Goal: Task Accomplishment & Management: Complete application form

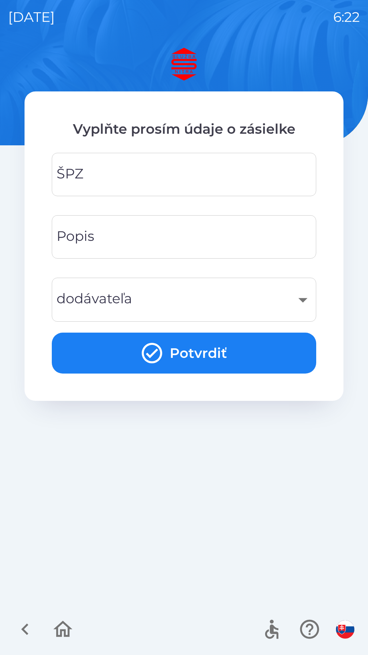
click at [184, 167] on input "ŠPZ" at bounding box center [184, 174] width 248 height 27
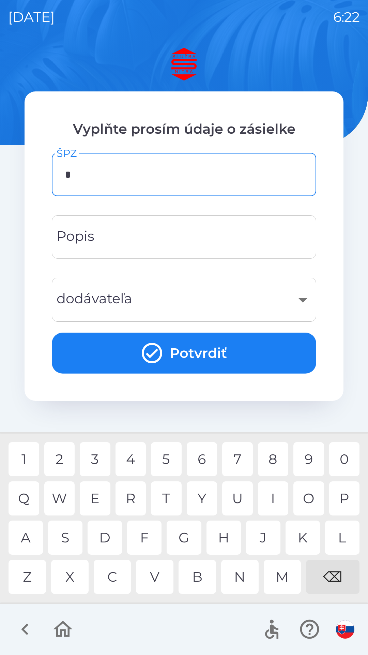
click at [168, 464] on div "5" at bounding box center [166, 459] width 31 height 34
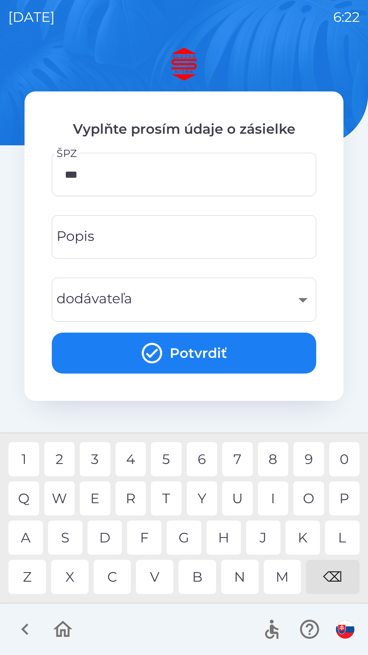
click at [64, 457] on div "2" at bounding box center [59, 459] width 31 height 34
click at [61, 459] on div "2" at bounding box center [59, 459] width 31 height 34
type input "*******"
click at [267, 457] on div "8" at bounding box center [273, 459] width 31 height 34
click at [194, 235] on input "Popis" at bounding box center [184, 236] width 248 height 27
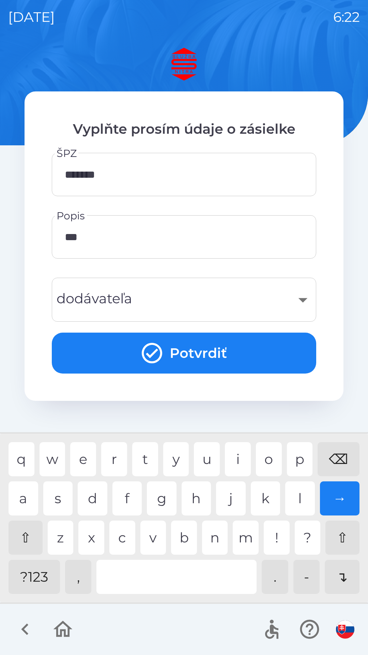
click at [33, 496] on div "a" at bounding box center [24, 498] width 30 height 34
type input "****"
click at [217, 286] on div "​" at bounding box center [184, 300] width 248 height 28
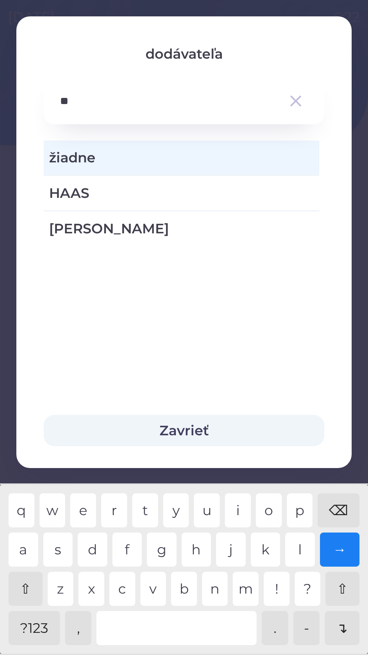
click at [27, 549] on div "a" at bounding box center [24, 549] width 30 height 34
type input "****"
click at [180, 191] on span "HAAS" at bounding box center [181, 193] width 265 height 20
type input "***"
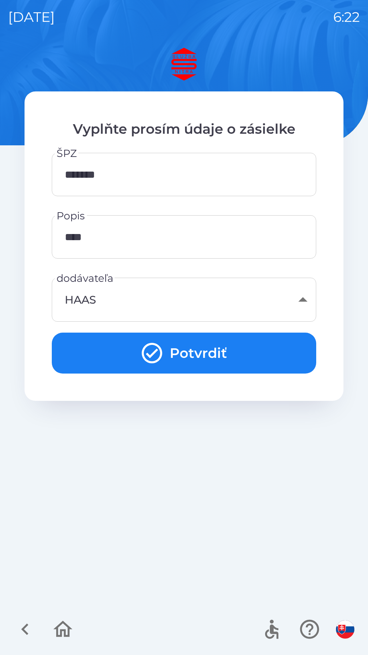
click at [269, 341] on button "Potvrdiť" at bounding box center [184, 352] width 265 height 41
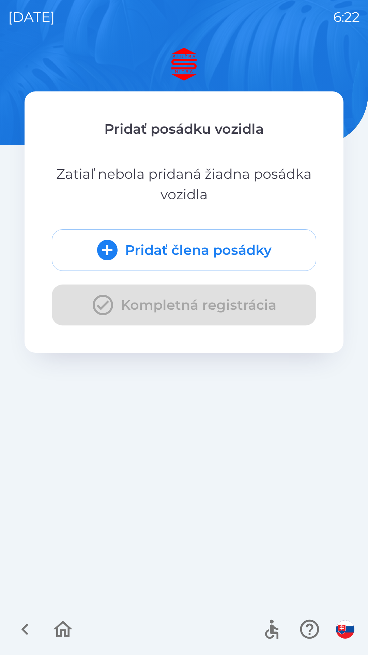
click at [277, 242] on button "Pridať člena posádky" at bounding box center [184, 250] width 265 height 42
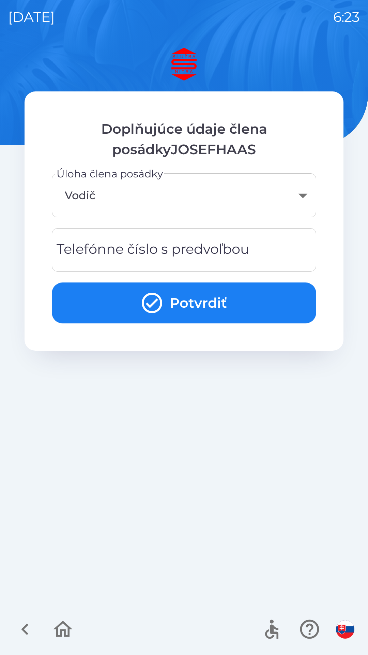
click at [268, 244] on input "Telefónne číslo s predvoľbou" at bounding box center [184, 249] width 248 height 27
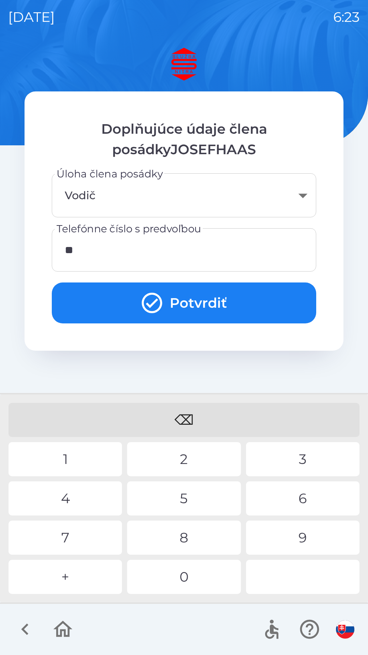
click at [87, 500] on div "4" at bounding box center [66, 498] width 114 height 34
click at [188, 584] on div "0" at bounding box center [184, 577] width 114 height 34
click at [196, 586] on div "0" at bounding box center [184, 577] width 114 height 34
type input "**********"
click at [222, 283] on button "Potvrdiť" at bounding box center [184, 302] width 265 height 41
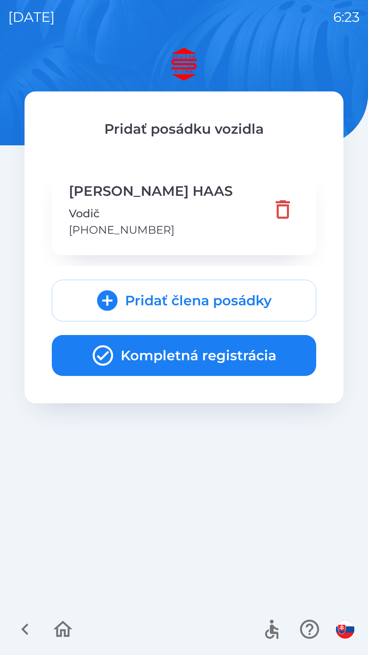
click at [240, 355] on button "Kompletná registrácia" at bounding box center [184, 355] width 265 height 41
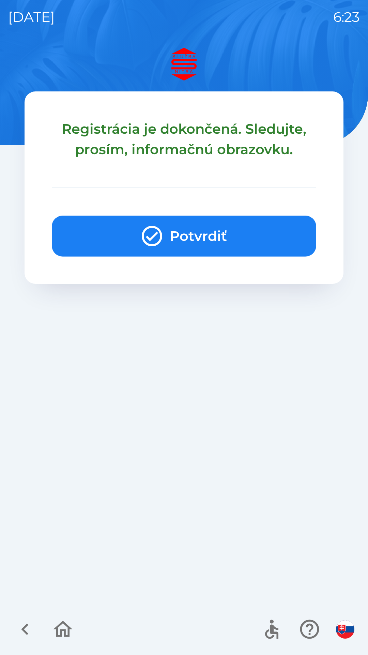
click at [257, 223] on button "Potvrdiť" at bounding box center [184, 236] width 265 height 41
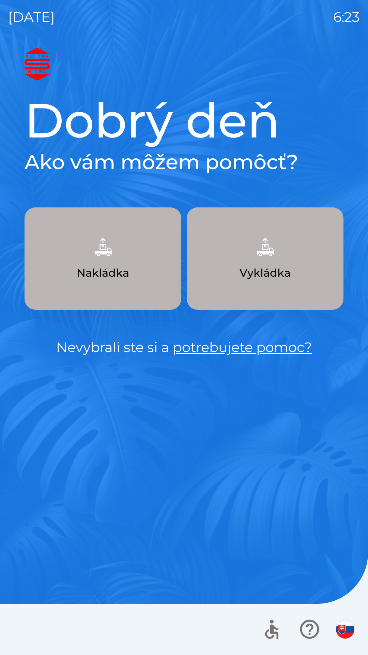
click at [164, 275] on button "Nakládka" at bounding box center [103, 258] width 157 height 102
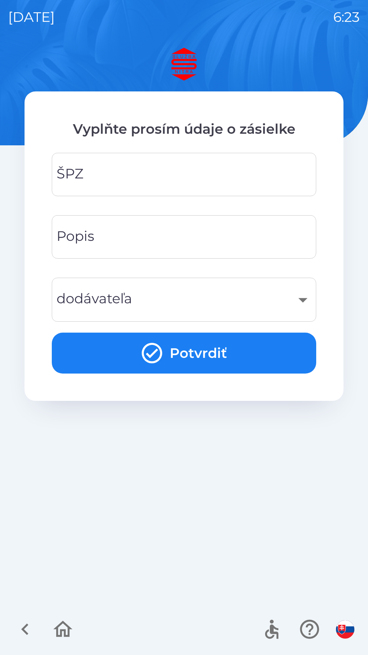
click at [216, 181] on input "ŠPZ" at bounding box center [184, 174] width 248 height 27
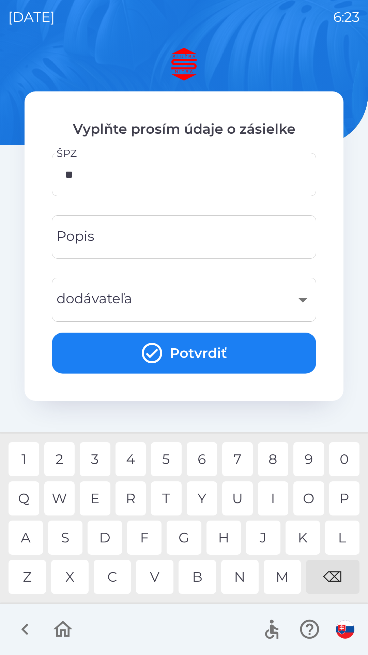
click at [93, 499] on div "E" at bounding box center [95, 498] width 31 height 34
click at [65, 461] on div "2" at bounding box center [59, 459] width 31 height 34
click at [235, 462] on div "7" at bounding box center [237, 459] width 31 height 34
click at [60, 456] on div "2" at bounding box center [59, 459] width 31 height 34
type input "*******"
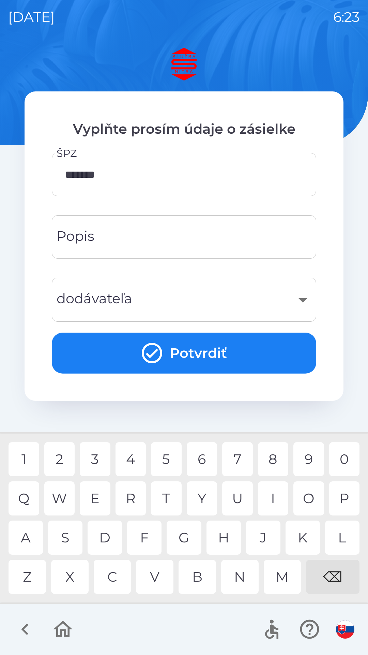
click at [275, 458] on div "8" at bounding box center [273, 459] width 31 height 34
click at [217, 231] on input "Popis" at bounding box center [184, 236] width 248 height 27
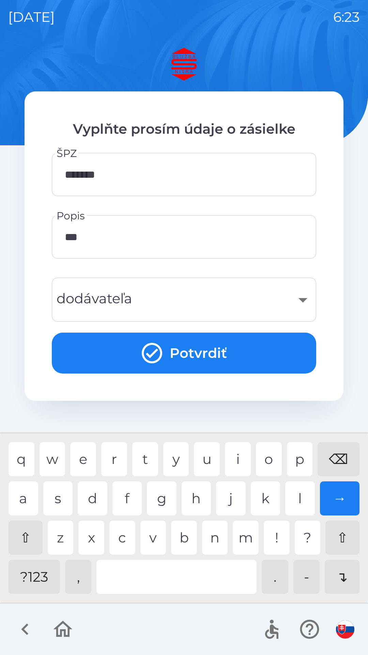
click at [30, 492] on div "a" at bounding box center [24, 498] width 30 height 34
type input "****"
click at [67, 494] on div "s" at bounding box center [58, 498] width 30 height 34
click at [216, 288] on div "​" at bounding box center [184, 300] width 248 height 28
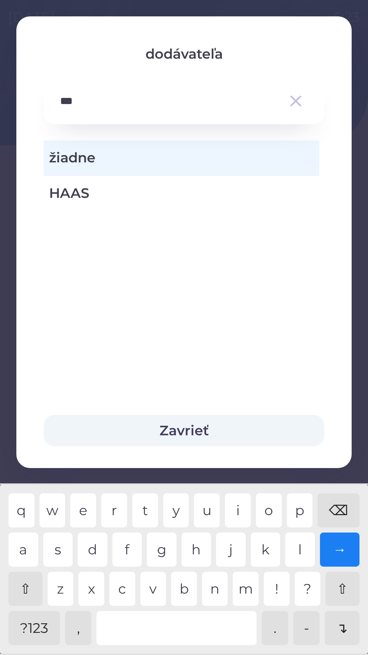
click at [26, 542] on div "a" at bounding box center [24, 549] width 30 height 34
type input "****"
click at [211, 181] on div "HAAS" at bounding box center [182, 193] width 276 height 34
type input "***"
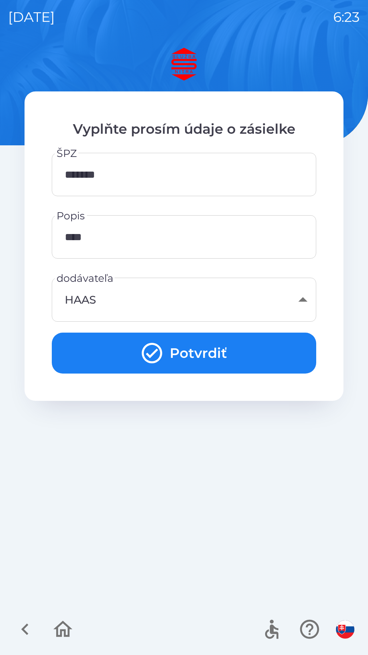
click at [235, 352] on button "Potvrdiť" at bounding box center [184, 352] width 265 height 41
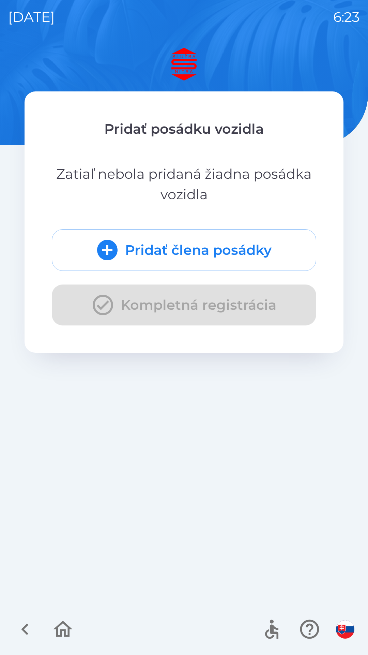
click at [227, 238] on button "Pridať člena posádky" at bounding box center [184, 250] width 265 height 42
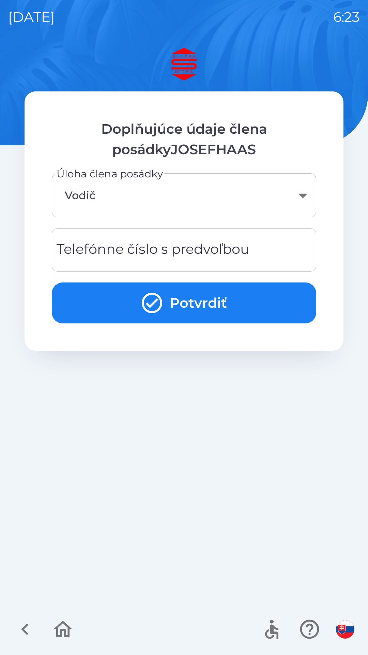
click at [213, 243] on div "Telefónne číslo s predvoľbou Telefónne číslo s predvoľbou" at bounding box center [184, 249] width 265 height 43
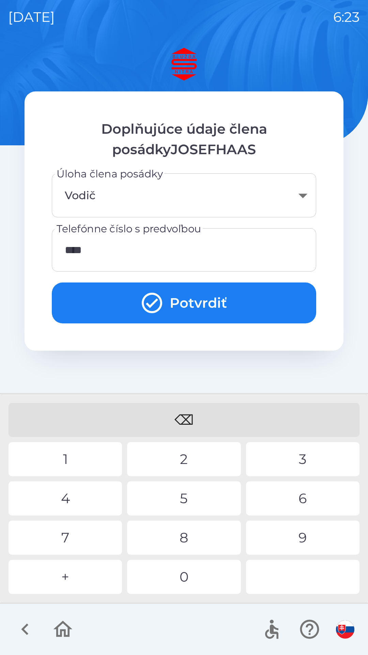
click at [185, 585] on div "0" at bounding box center [184, 577] width 114 height 34
click at [299, 490] on div "6" at bounding box center [303, 498] width 114 height 34
click at [99, 458] on div "1" at bounding box center [66, 459] width 114 height 34
click at [301, 463] on div "3" at bounding box center [303, 459] width 114 height 34
click at [178, 460] on div "2" at bounding box center [184, 459] width 114 height 34
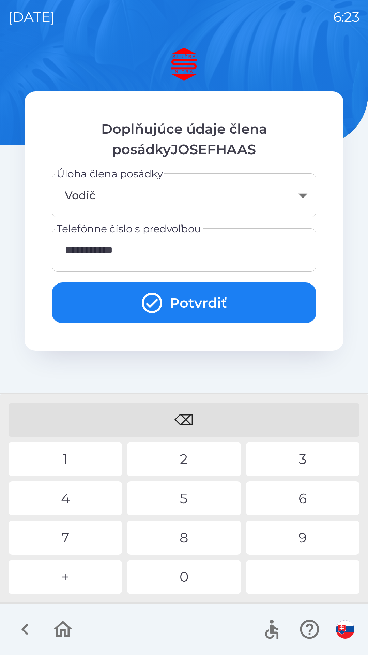
click at [180, 579] on div "0" at bounding box center [184, 577] width 114 height 34
type input "**********"
click at [178, 569] on div "0" at bounding box center [184, 577] width 114 height 34
click at [213, 296] on button "Potvrdiť" at bounding box center [184, 302] width 265 height 41
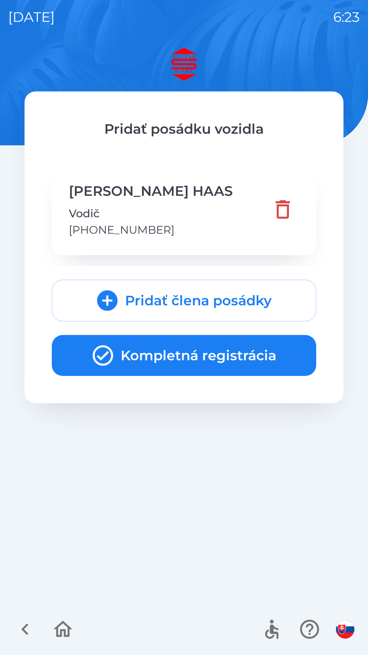
click at [250, 343] on button "Kompletná registrácia" at bounding box center [184, 355] width 265 height 41
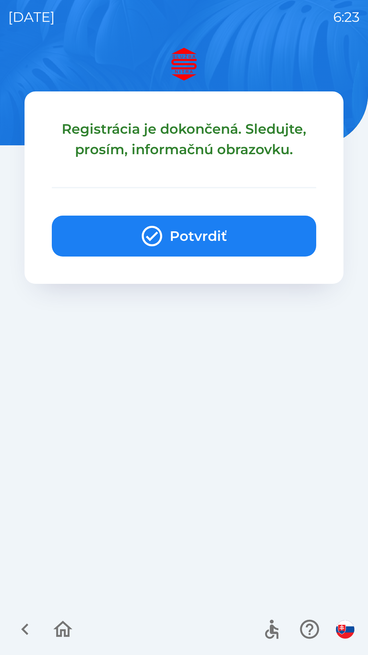
click at [268, 227] on button "Potvrdiť" at bounding box center [184, 236] width 265 height 41
